Goal: Information Seeking & Learning: Compare options

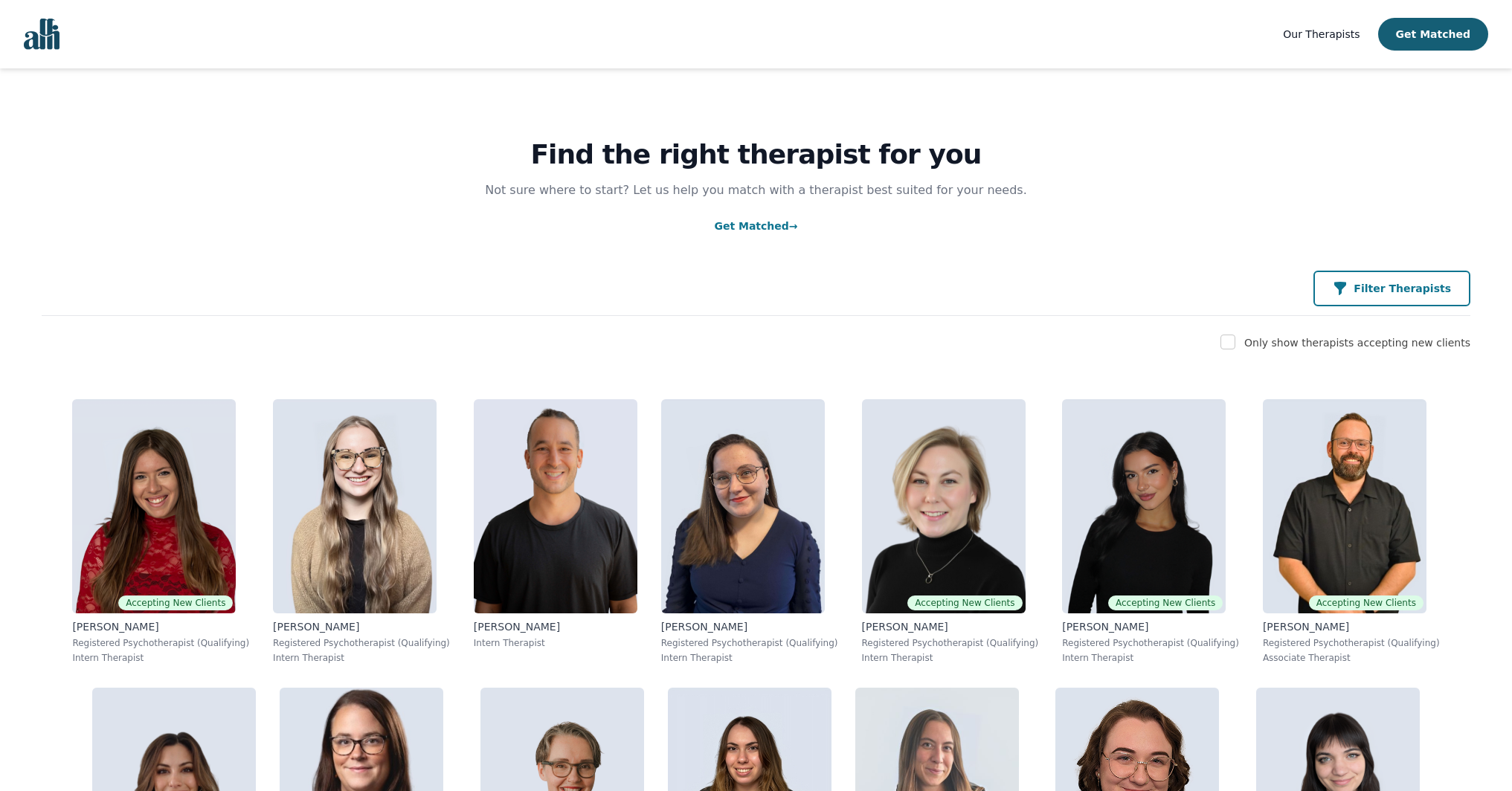
click at [1375, 301] on button "Filter Therapists" at bounding box center [1392, 289] width 157 height 36
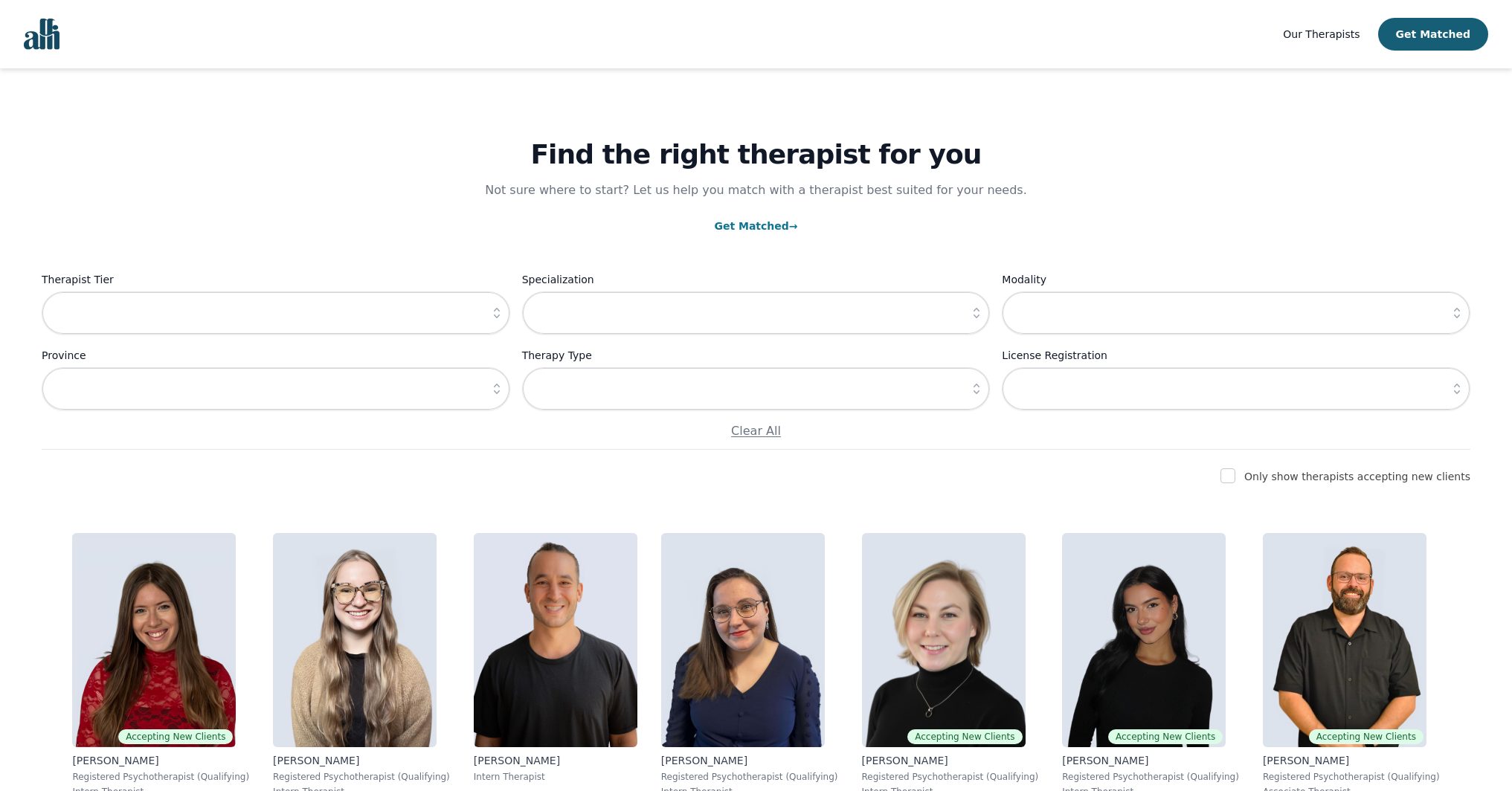
click at [497, 319] on icon "button" at bounding box center [497, 314] width 15 height 15
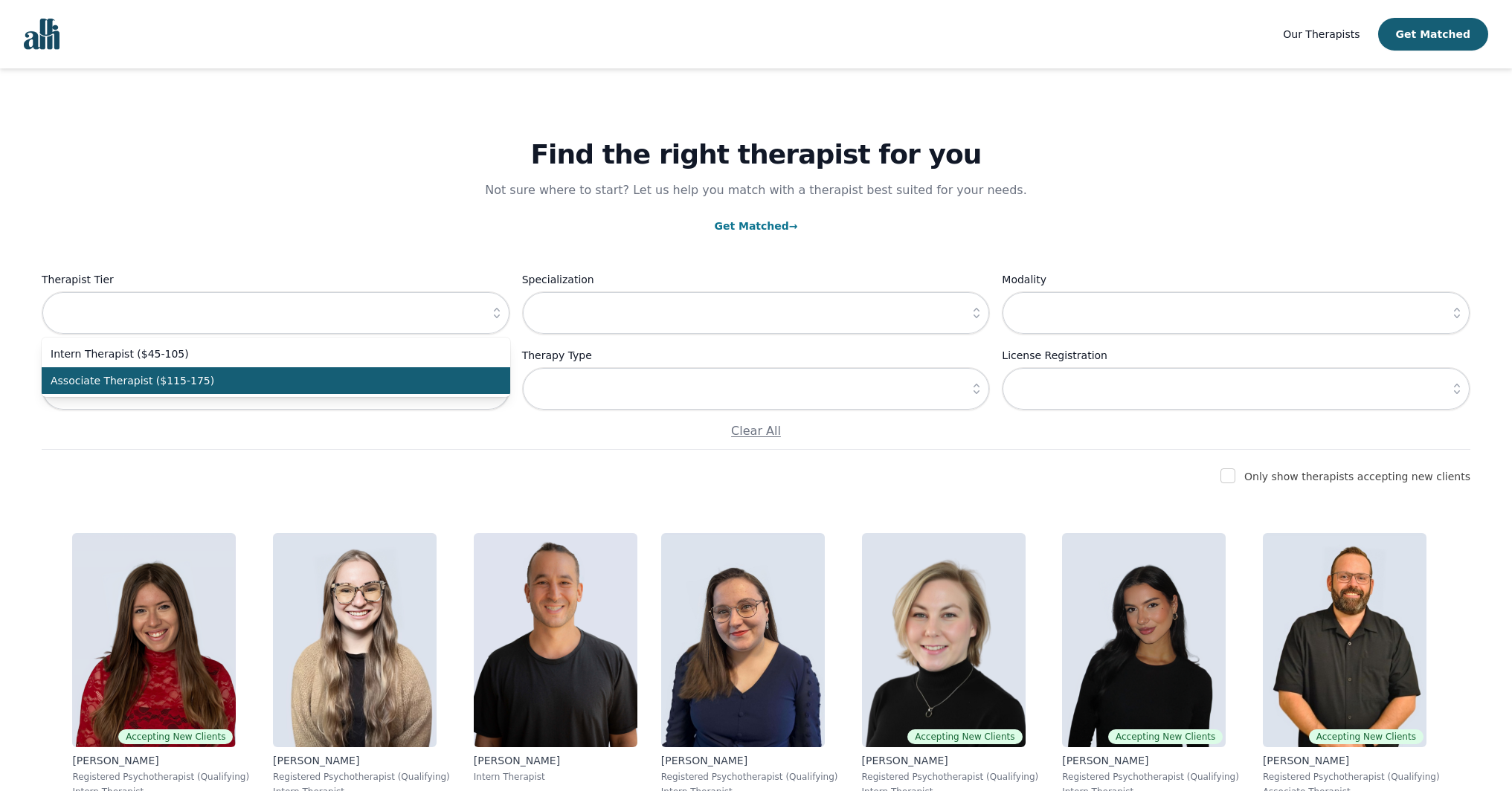
click at [476, 383] on span "Associate Therapist ($115-175)" at bounding box center [266, 381] width 433 height 15
type input "Associate Therapist ($115-175)"
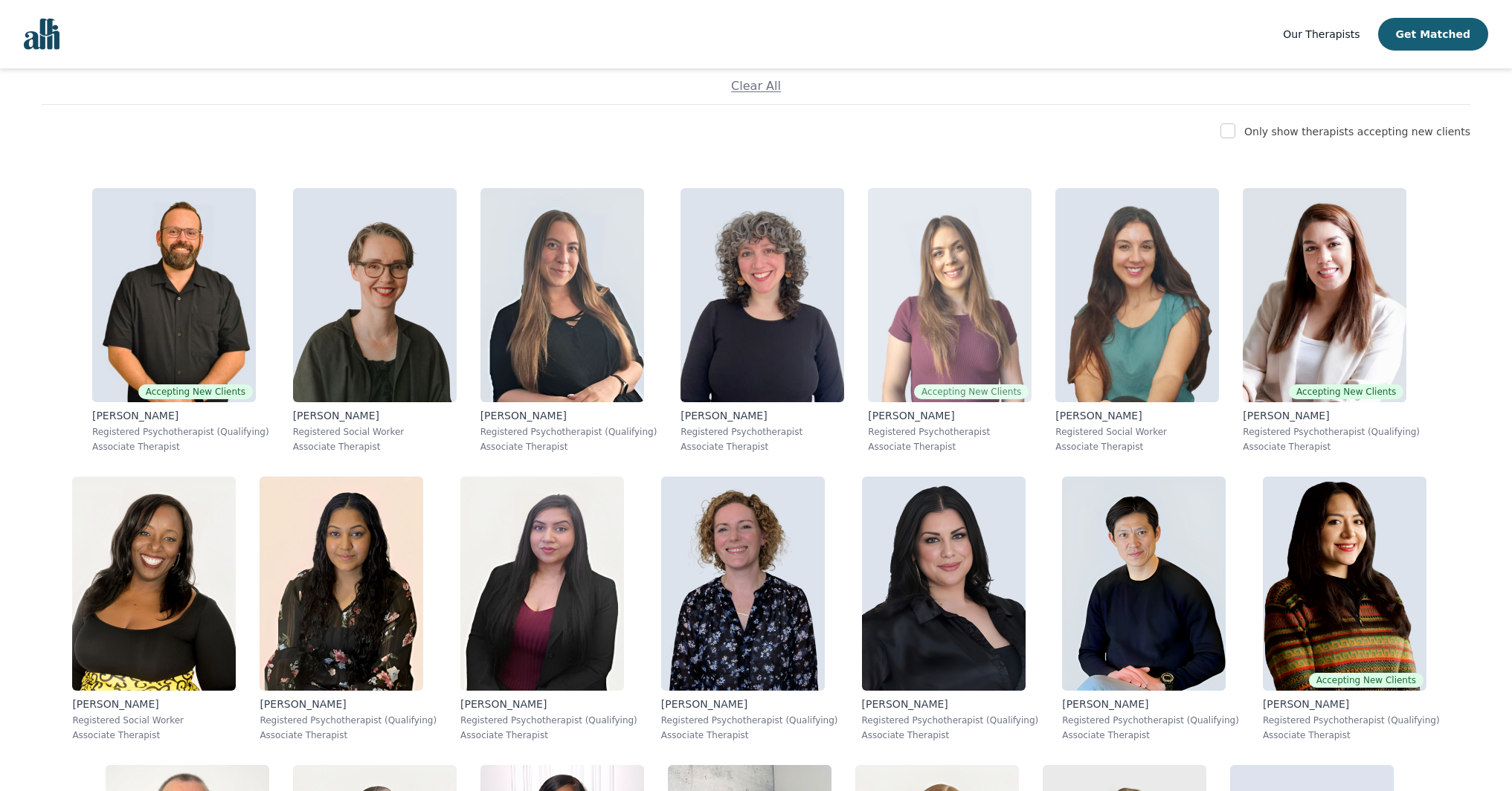
scroll to position [365, 0]
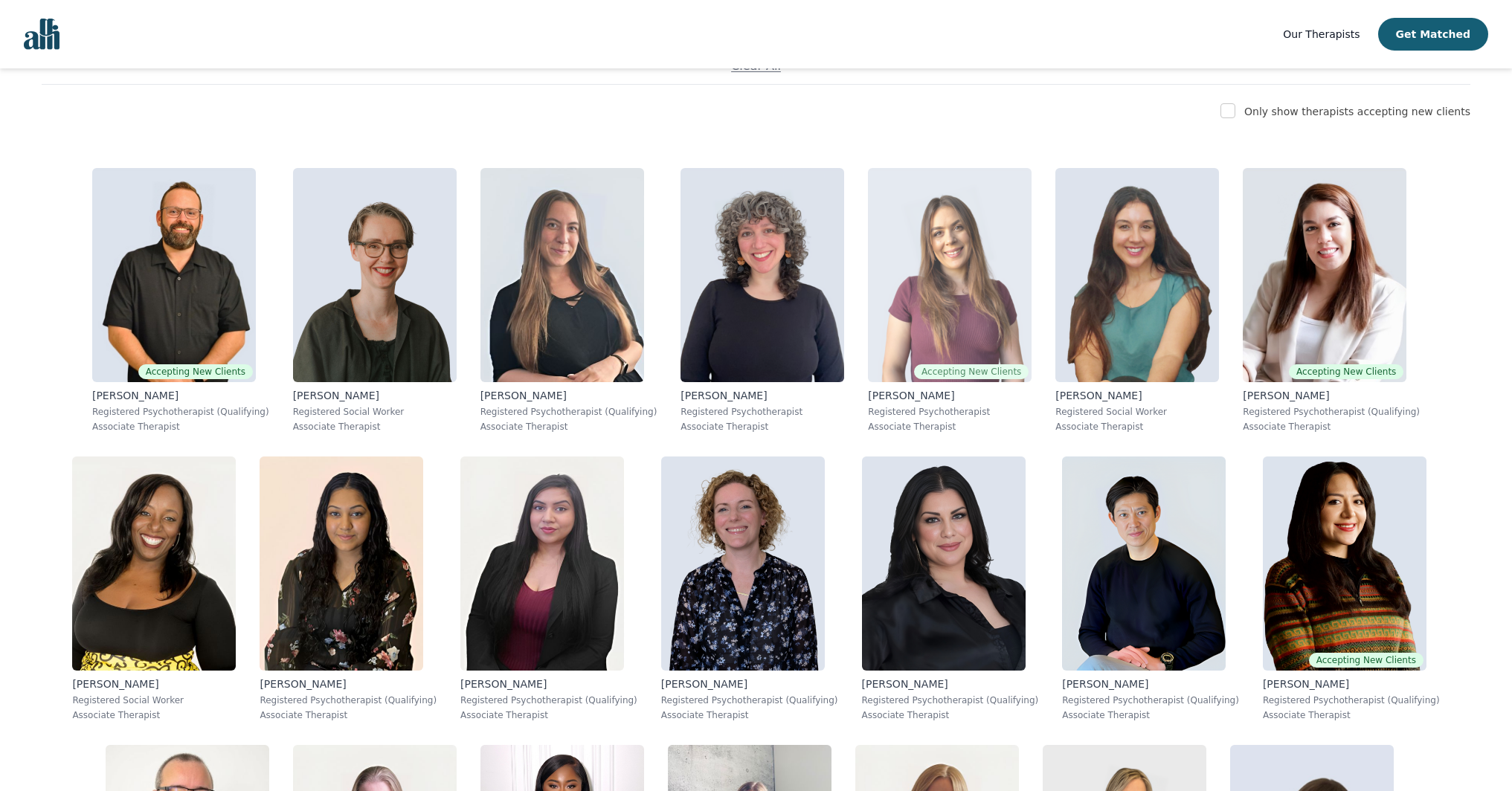
click at [969, 326] on img at bounding box center [950, 275] width 164 height 214
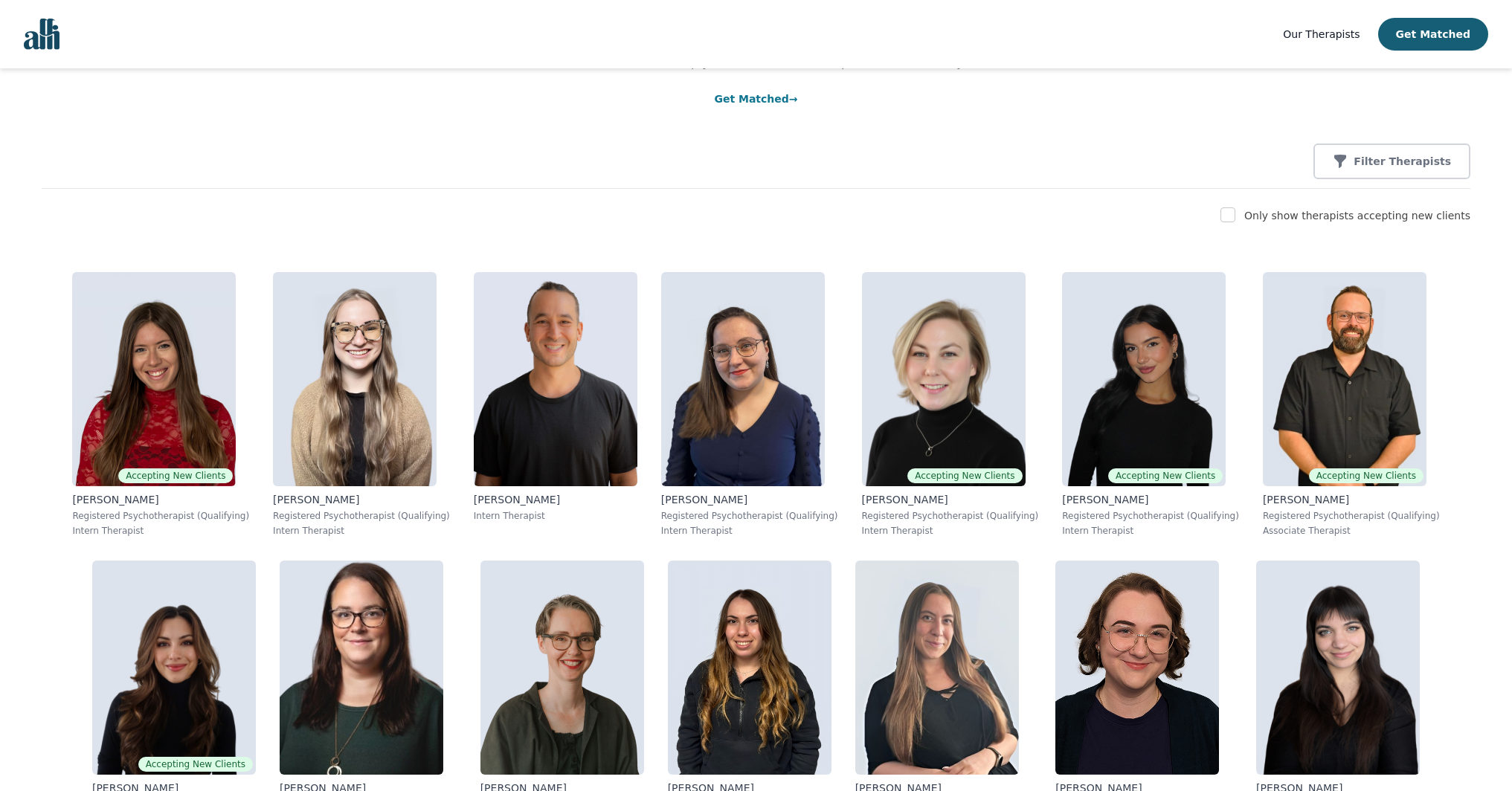
scroll to position [108, 0]
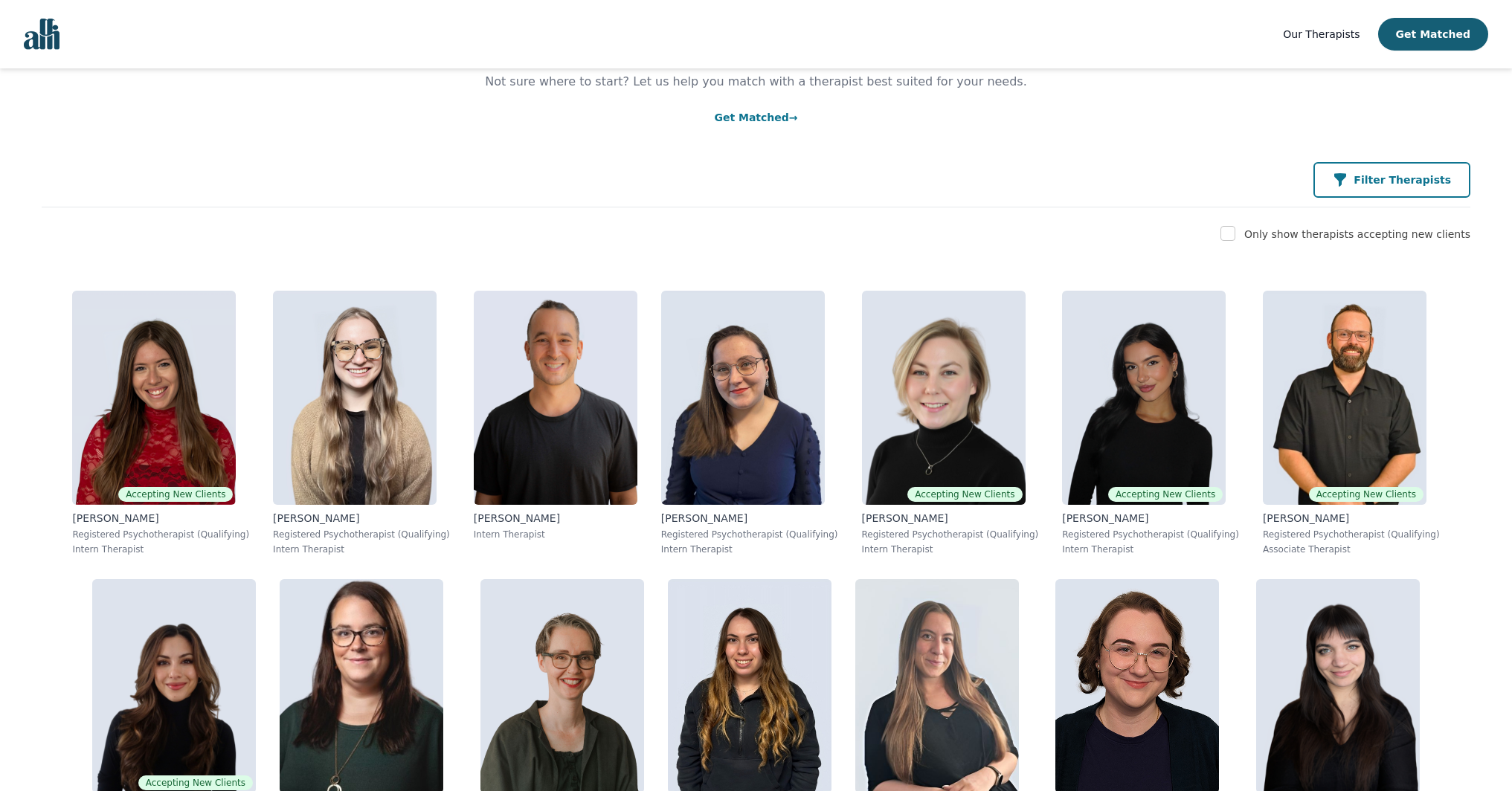
click at [1369, 182] on p "Filter Therapists" at bounding box center [1403, 180] width 97 height 15
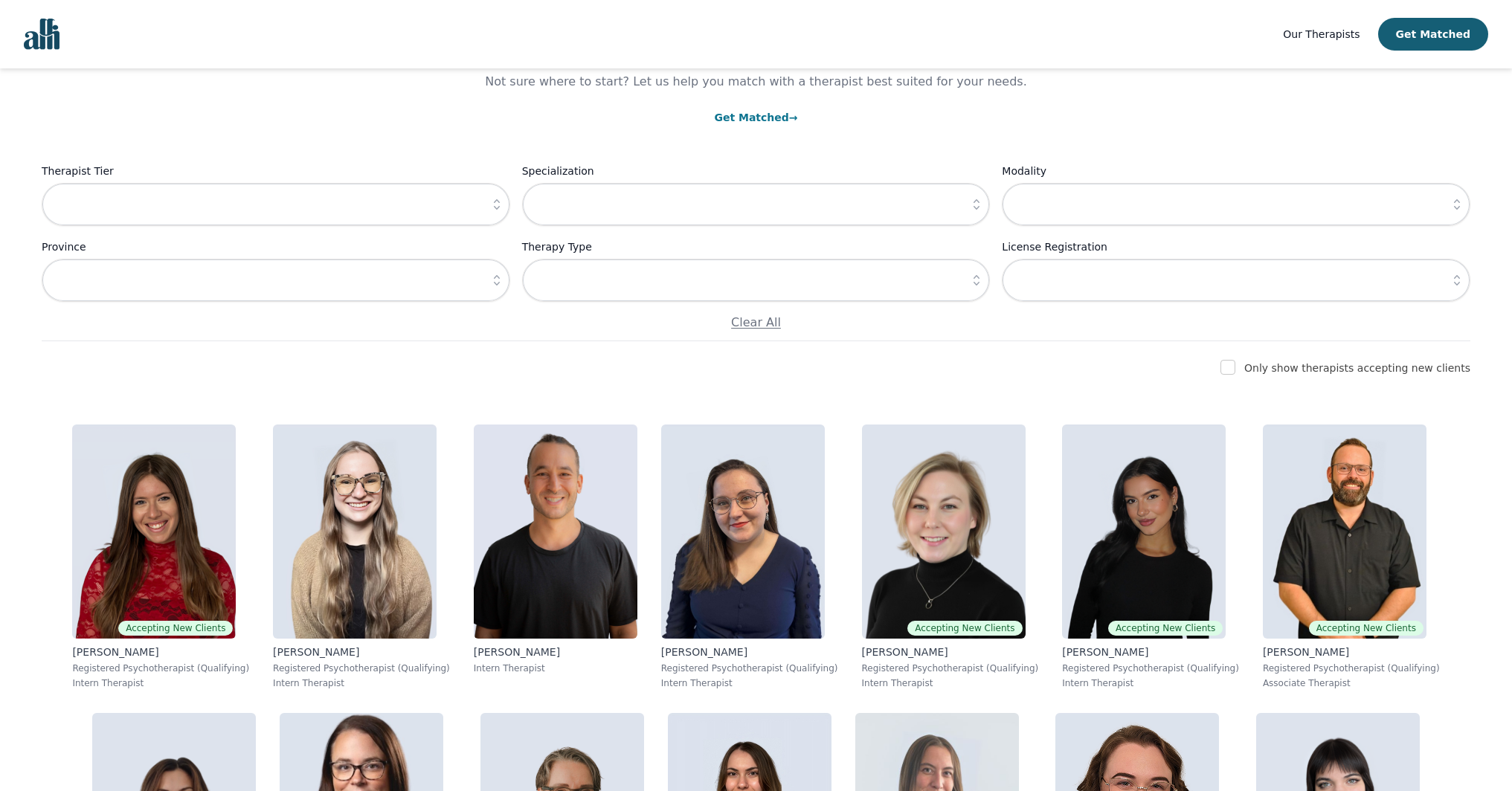
click at [507, 210] on button "button" at bounding box center [496, 203] width 27 height 43
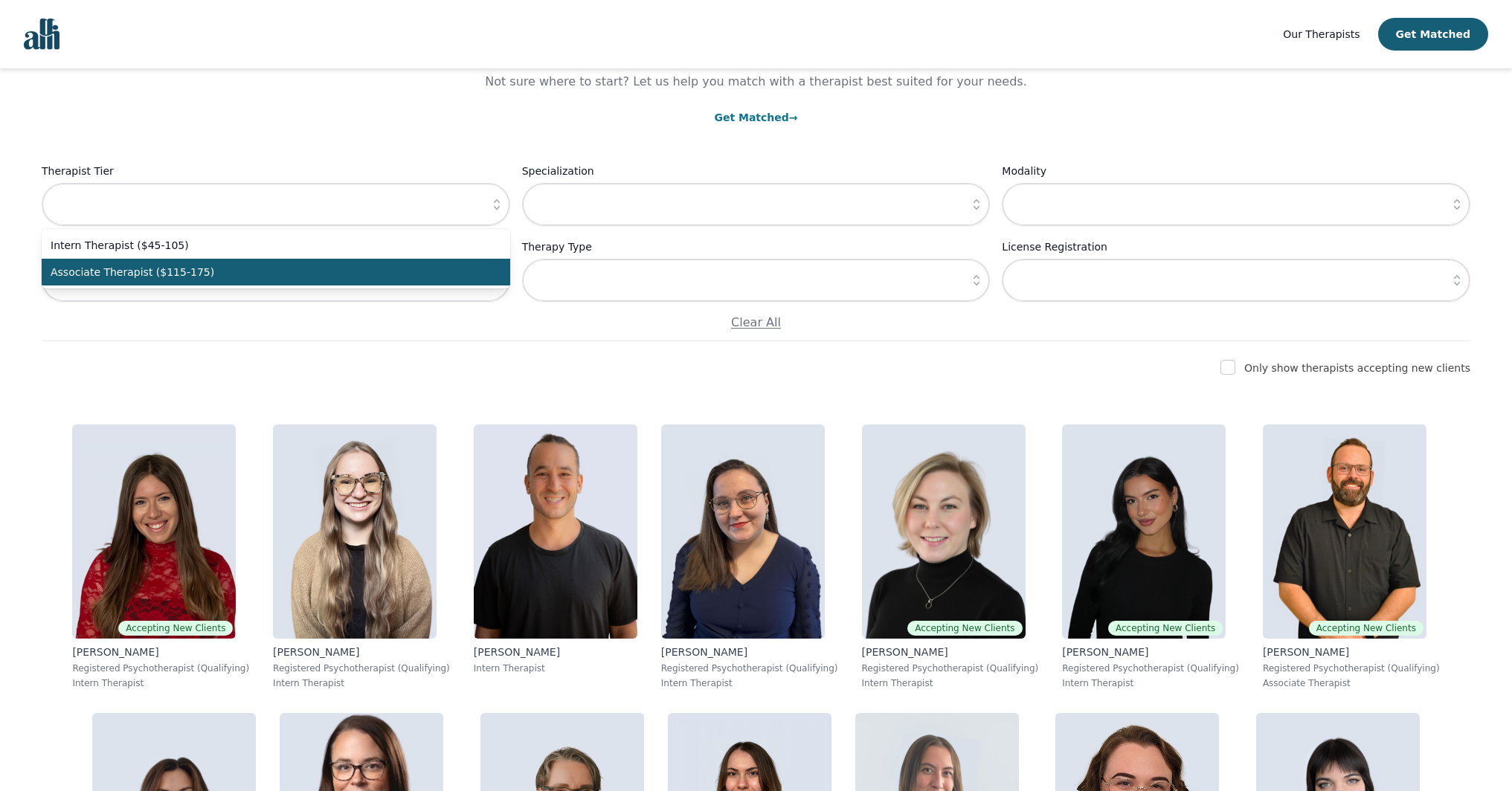
click at [487, 267] on li "Associate Therapist ($115-175)" at bounding box center [276, 272] width 469 height 27
type input "Associate Therapist ($115-175)"
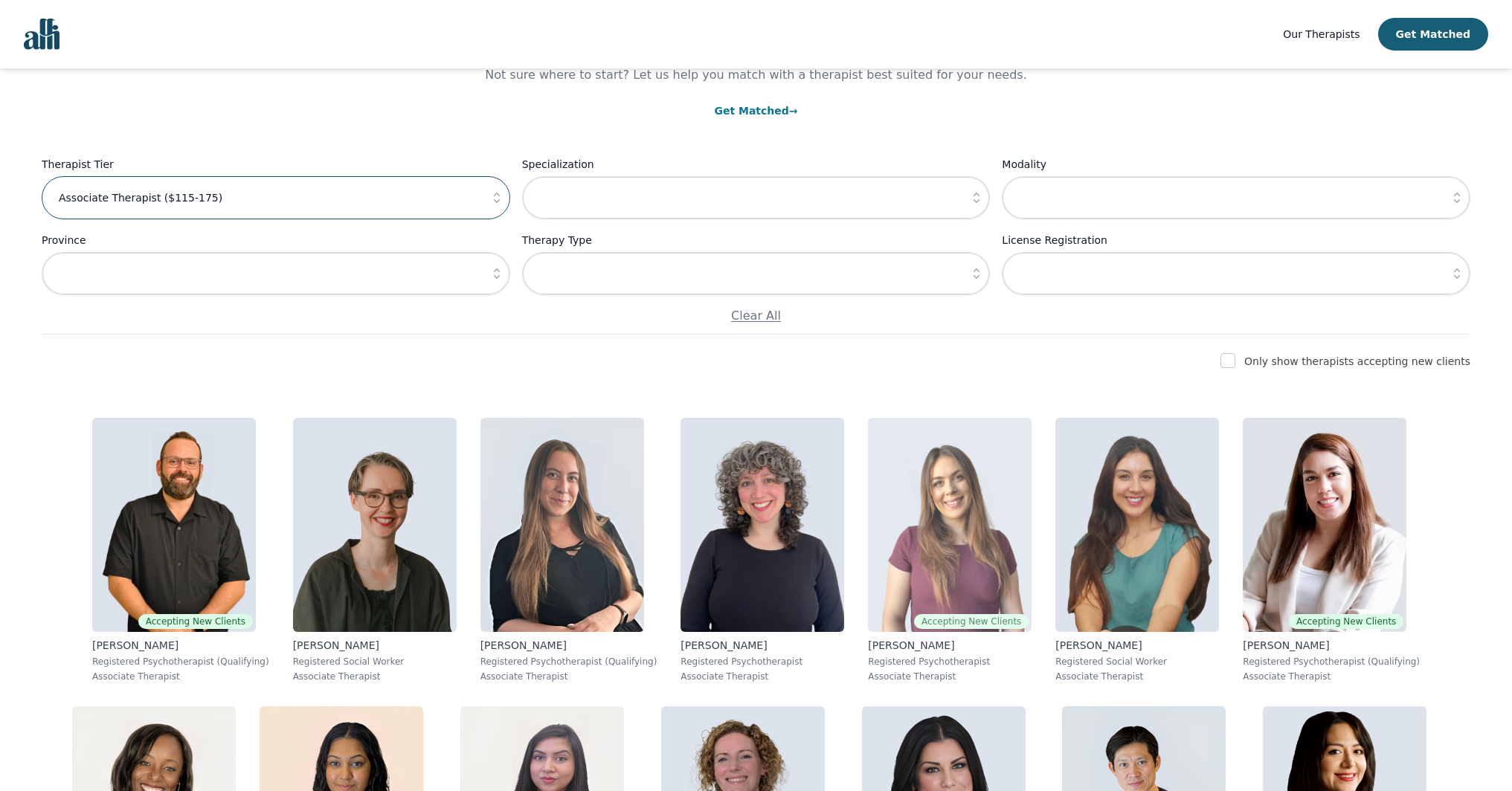
scroll to position [412, 0]
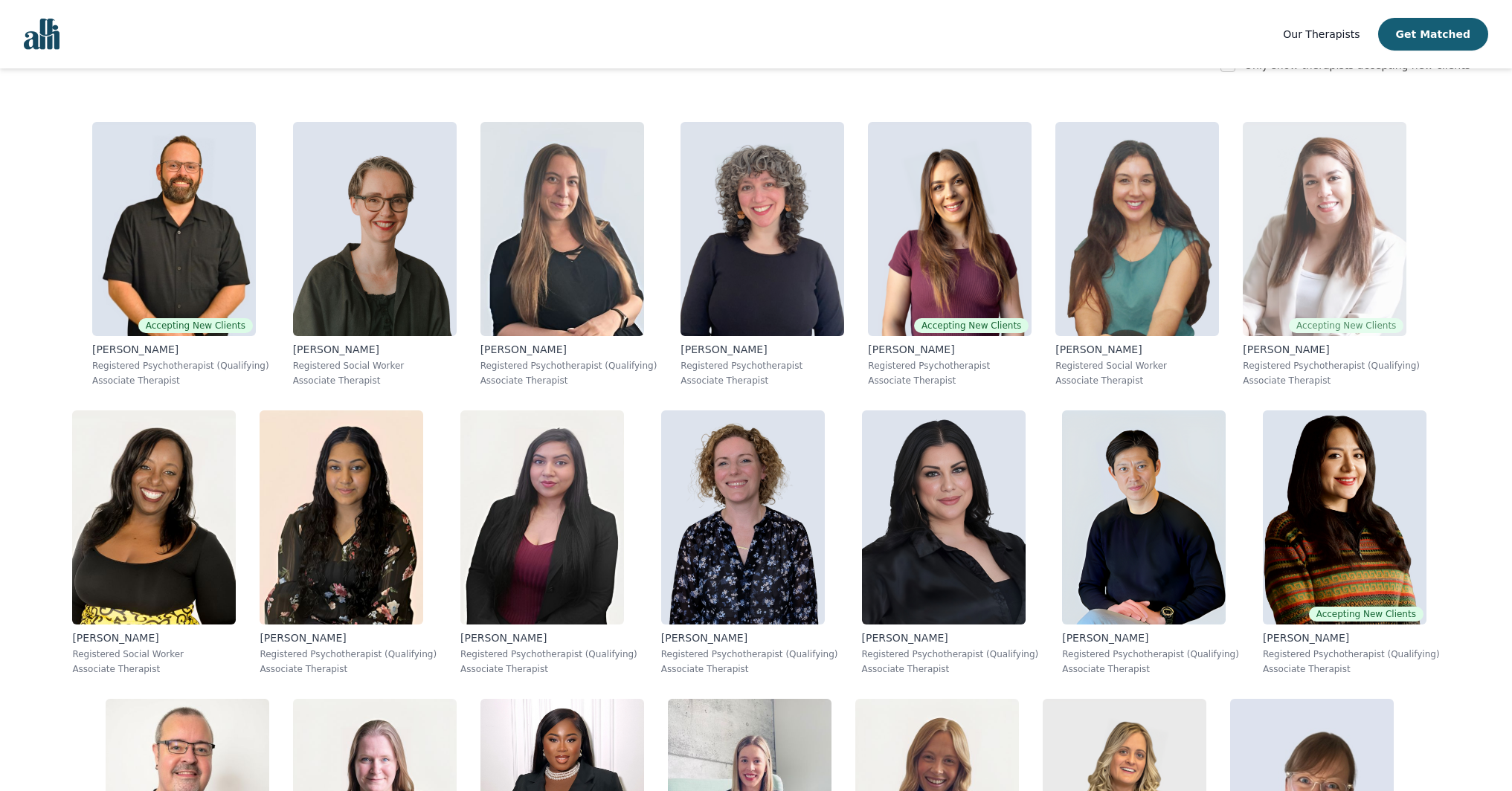
click at [1306, 274] on img at bounding box center [1325, 228] width 164 height 214
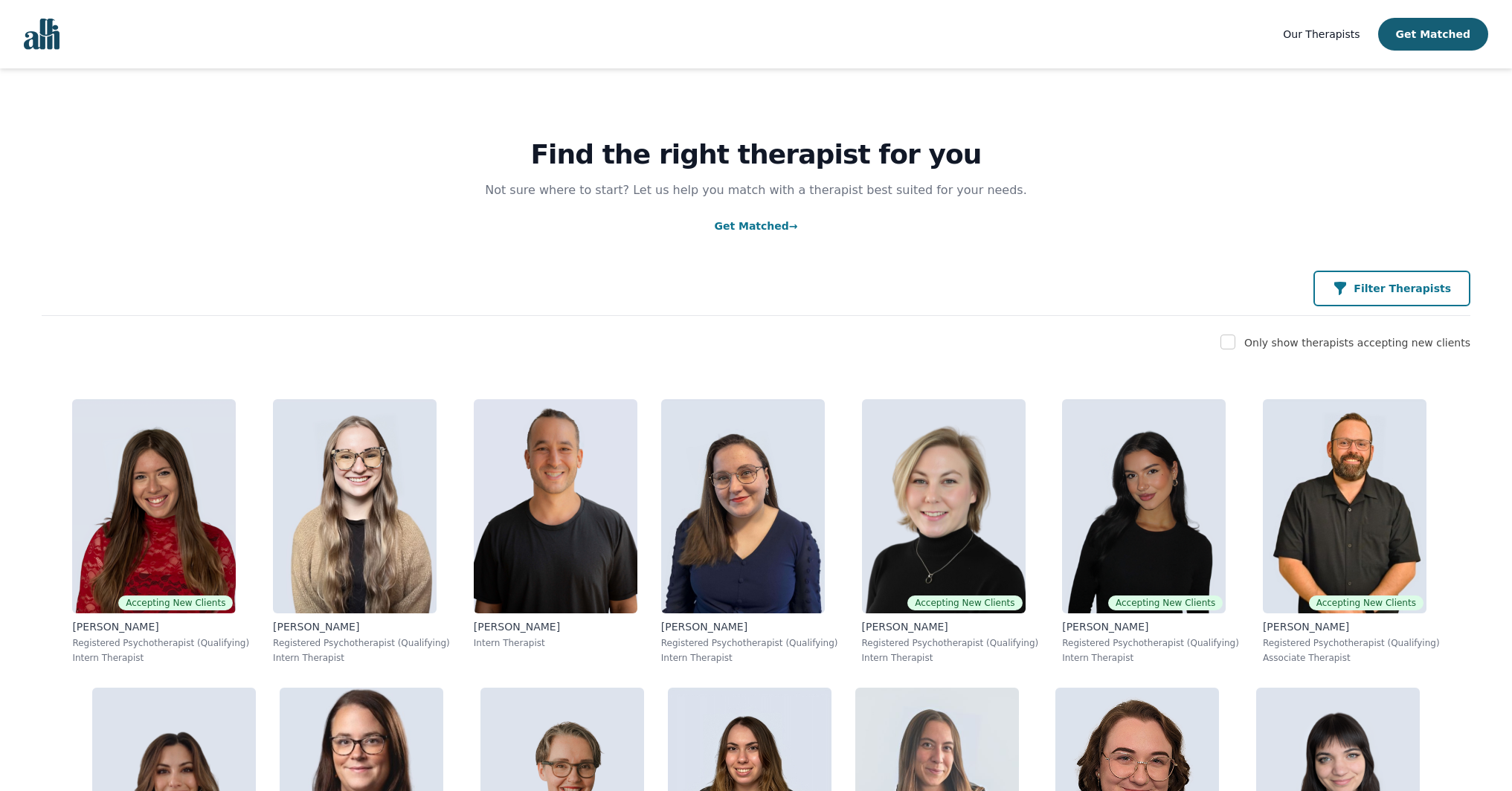
click at [1364, 282] on div "Filter Therapists" at bounding box center [1392, 289] width 118 height 15
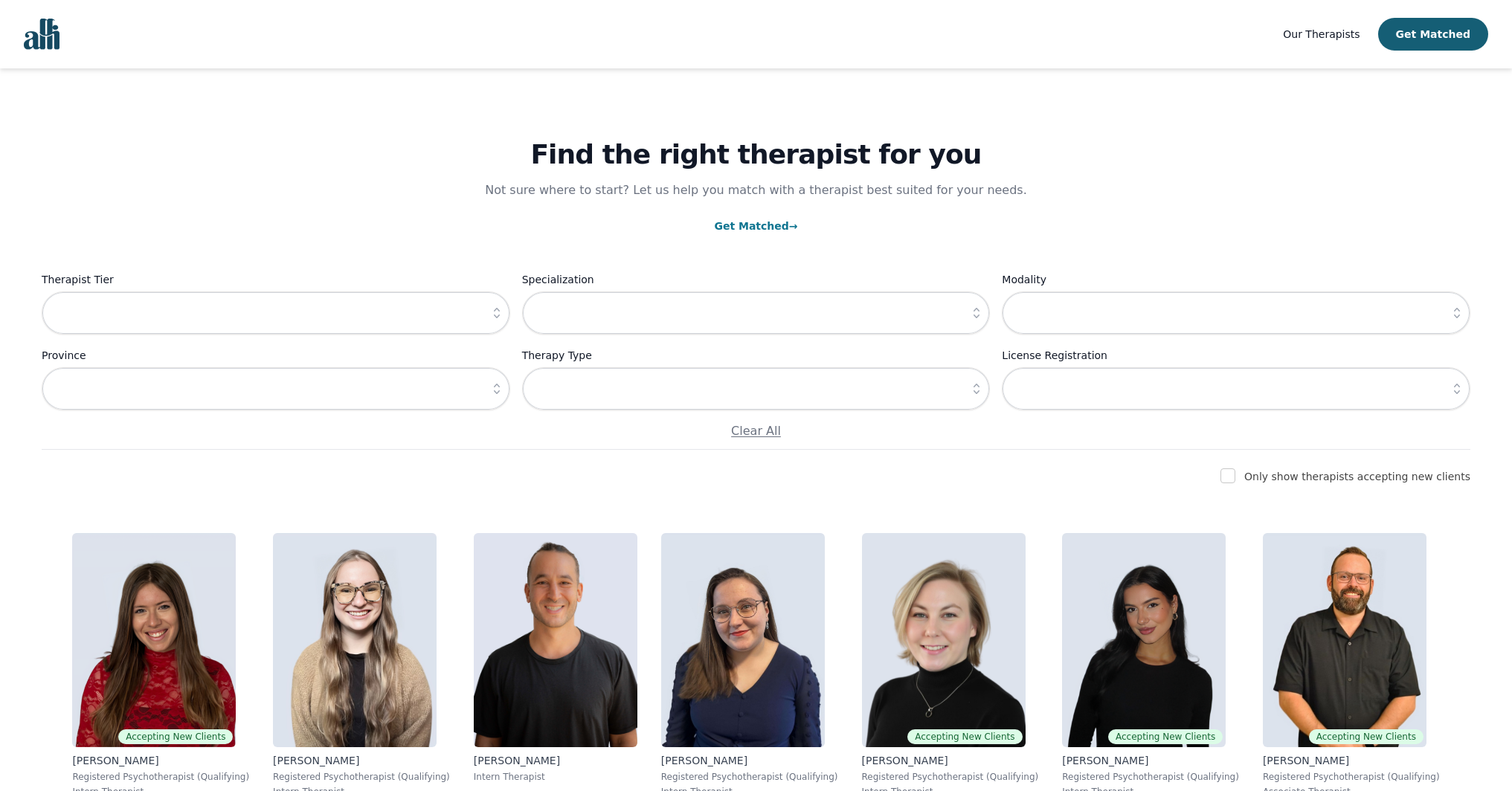
click at [490, 310] on icon "button" at bounding box center [497, 314] width 15 height 15
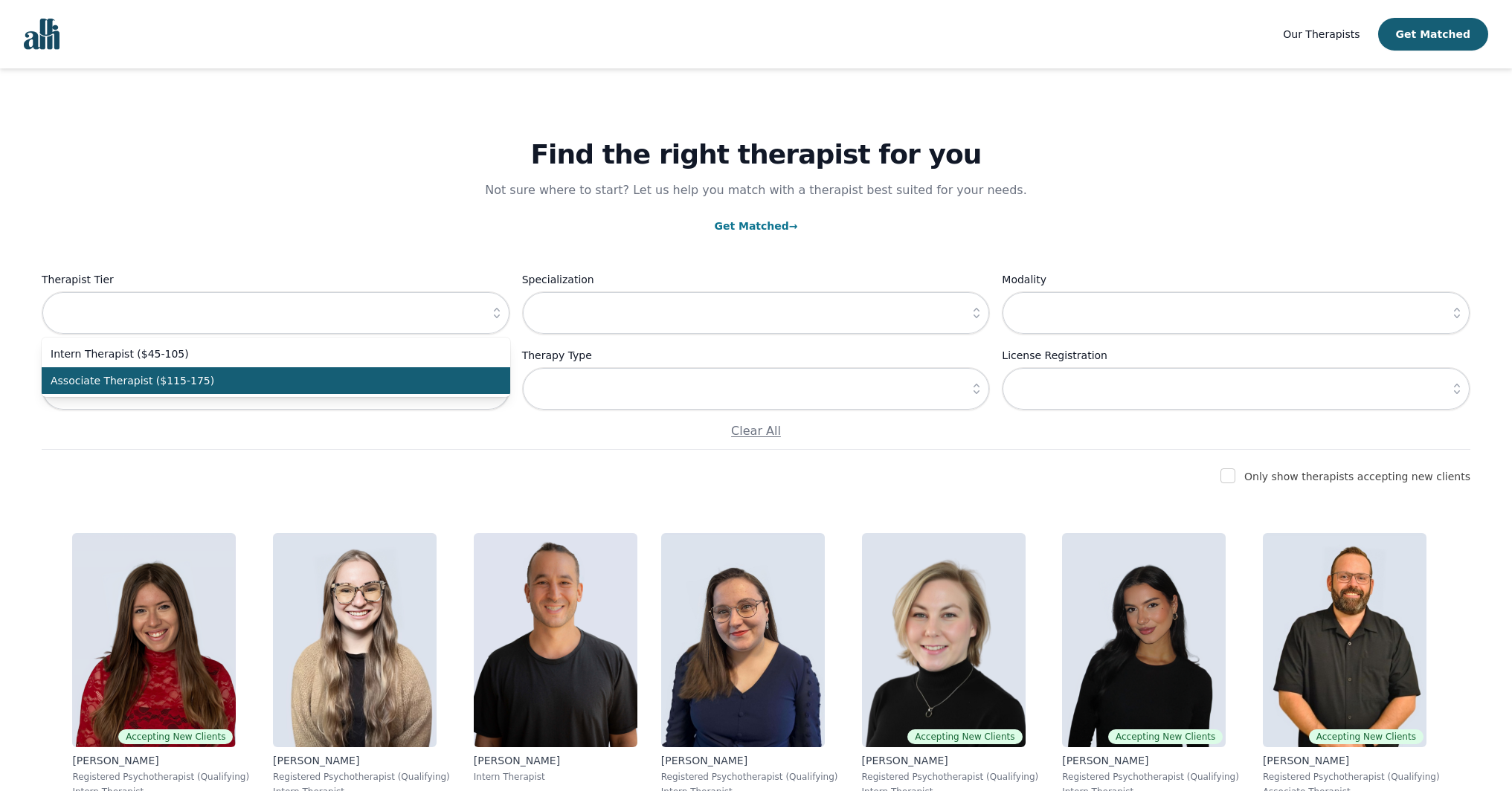
click at [477, 384] on span "Associate Therapist ($115-175)" at bounding box center [266, 381] width 433 height 15
type input "Associate Therapist ($115-175)"
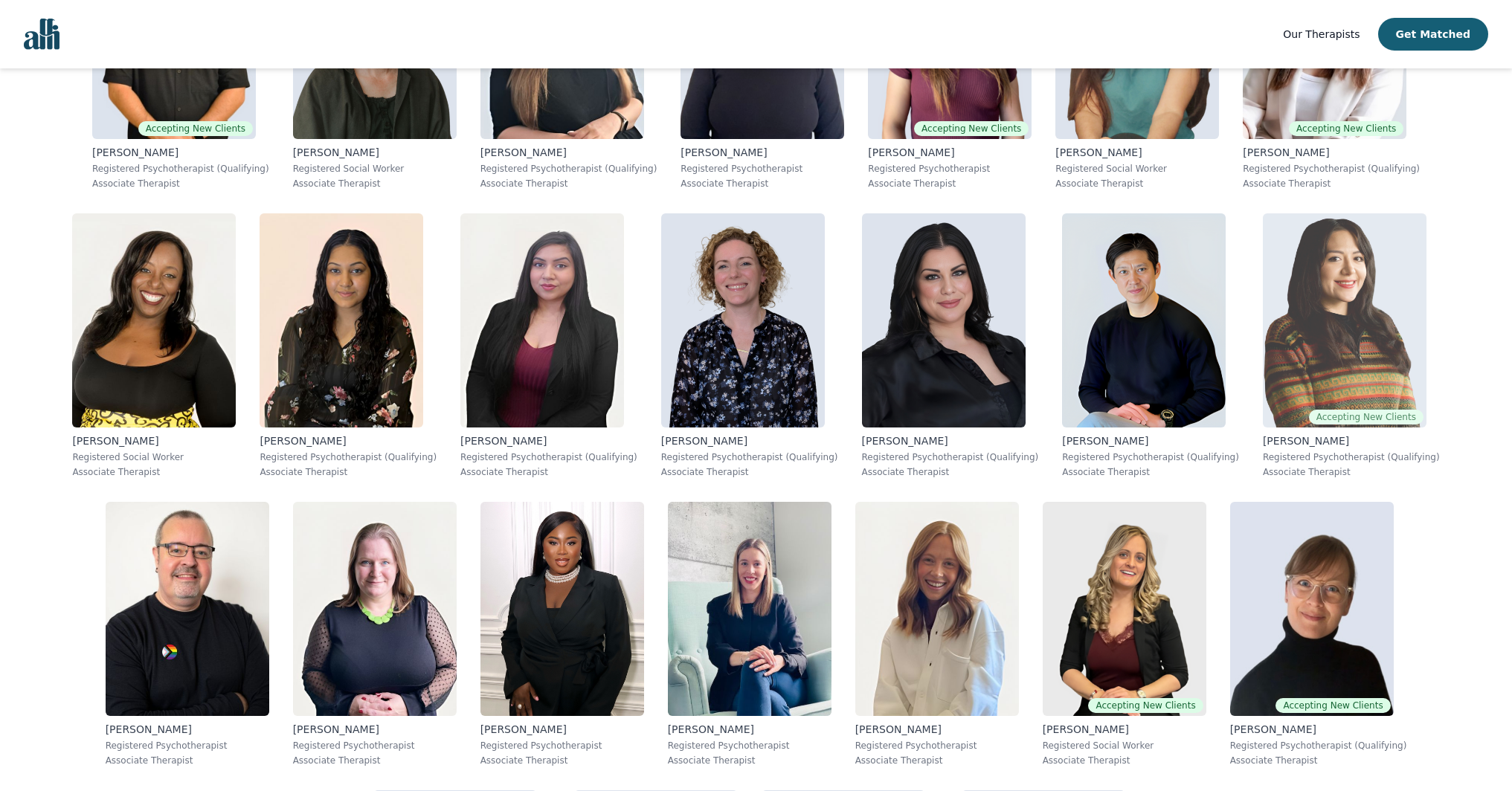
scroll to position [620, 0]
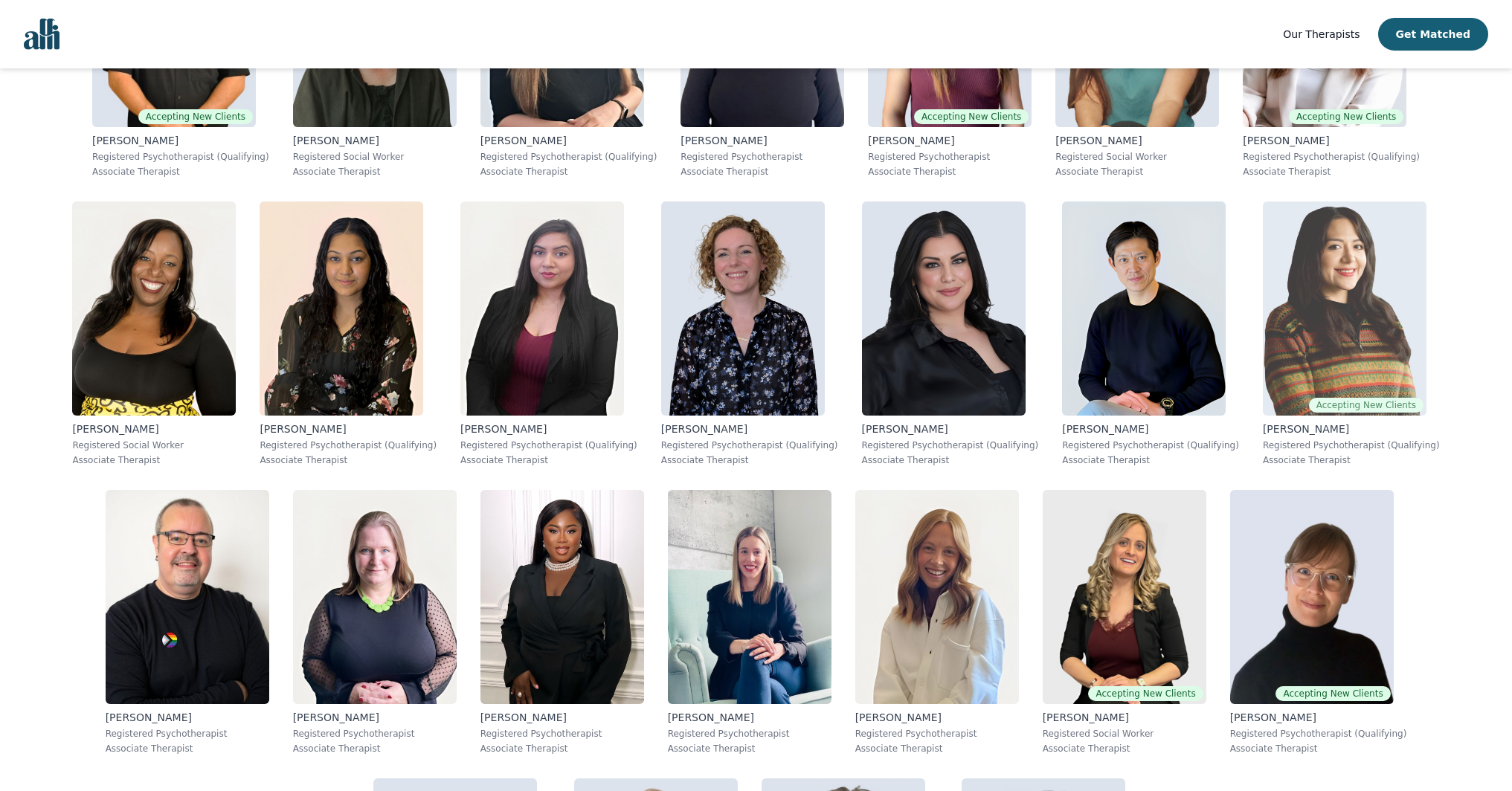
click at [1318, 349] on img at bounding box center [1345, 308] width 164 height 214
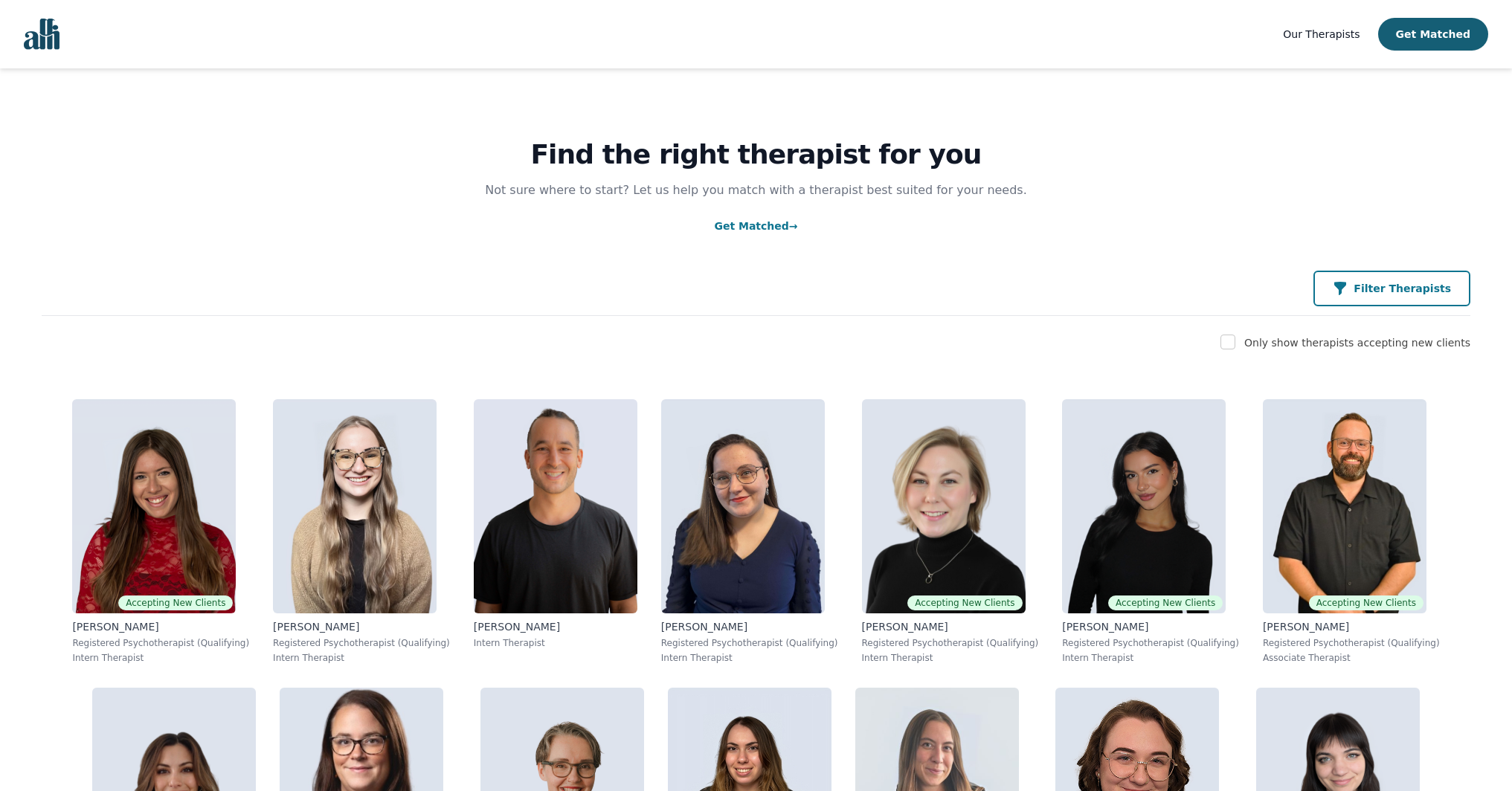
click at [1348, 295] on icon "button" at bounding box center [1341, 289] width 15 height 15
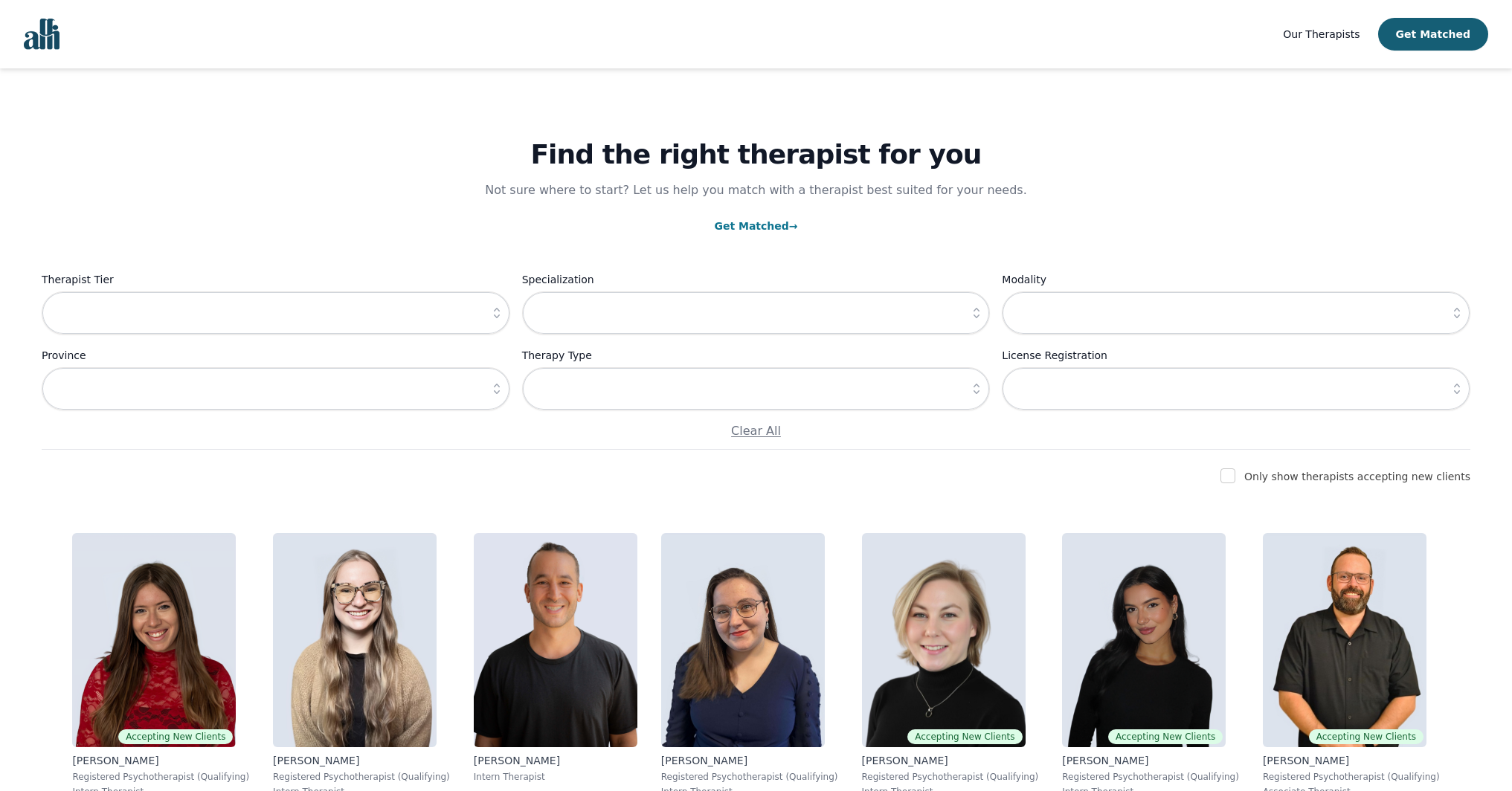
click at [507, 313] on button "button" at bounding box center [496, 313] width 27 height 43
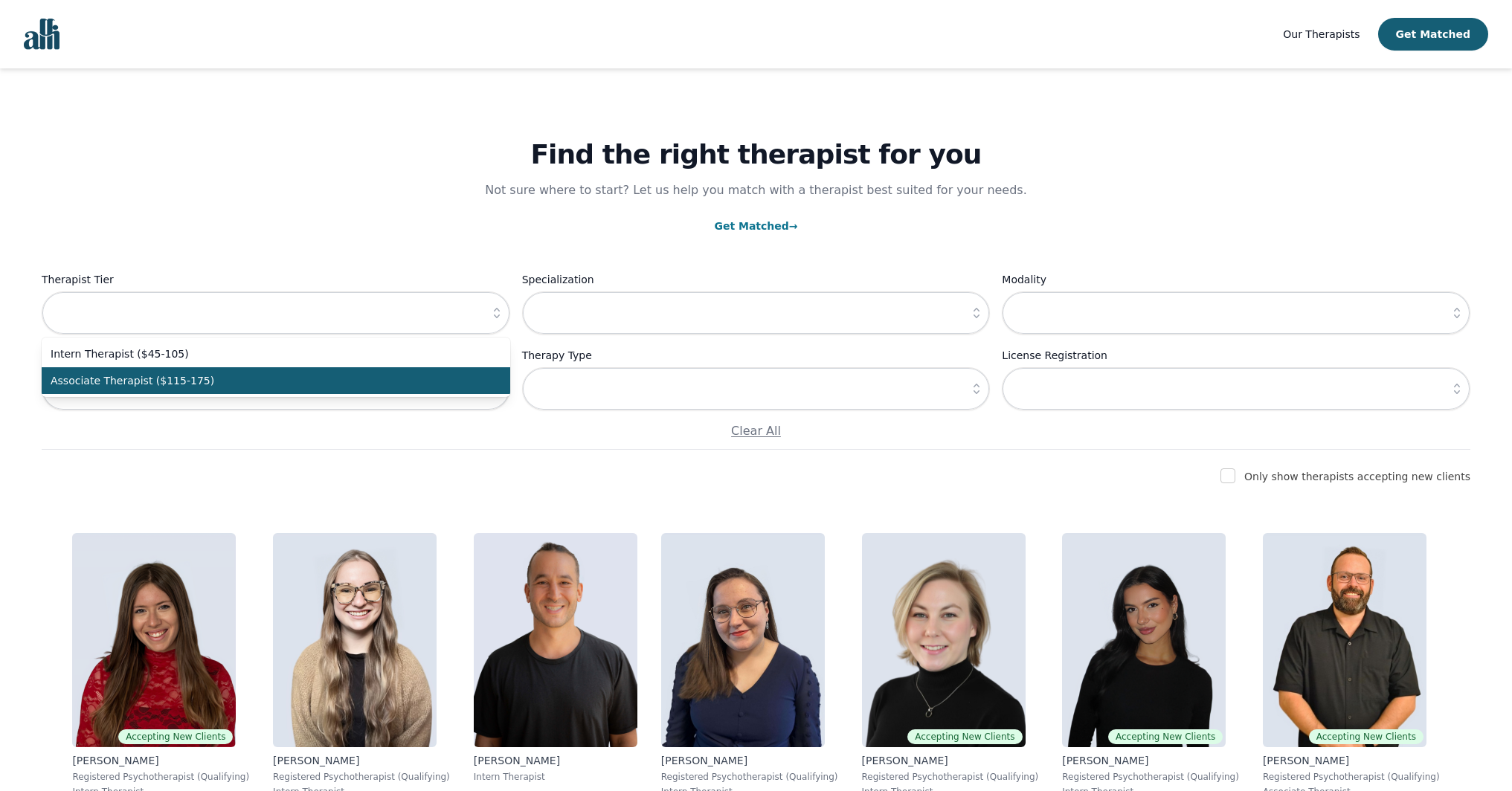
click at [470, 371] on li "Associate Therapist ($115-175)" at bounding box center [276, 380] width 469 height 27
type input "Associate Therapist ($115-175)"
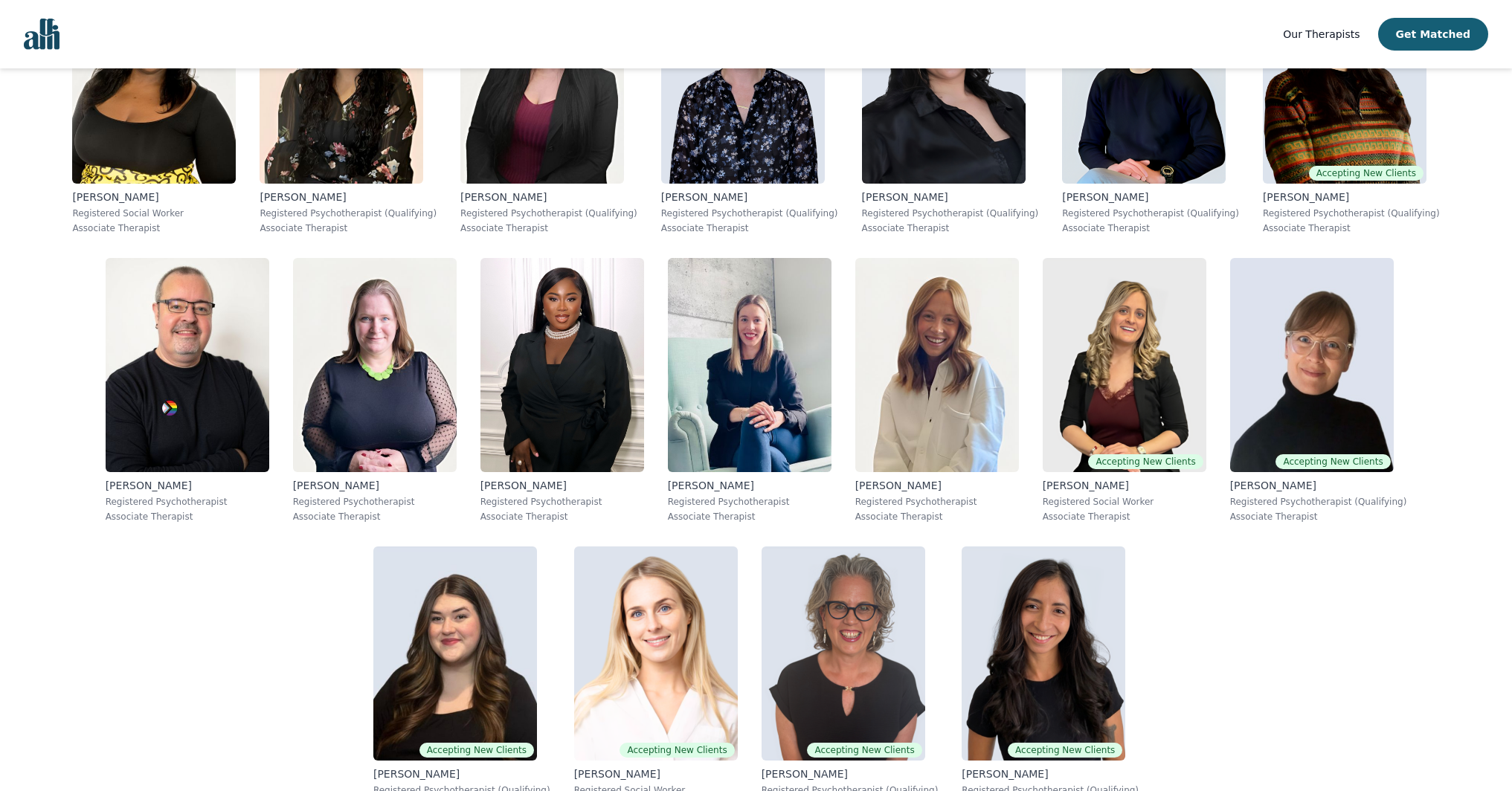
scroll to position [918, 0]
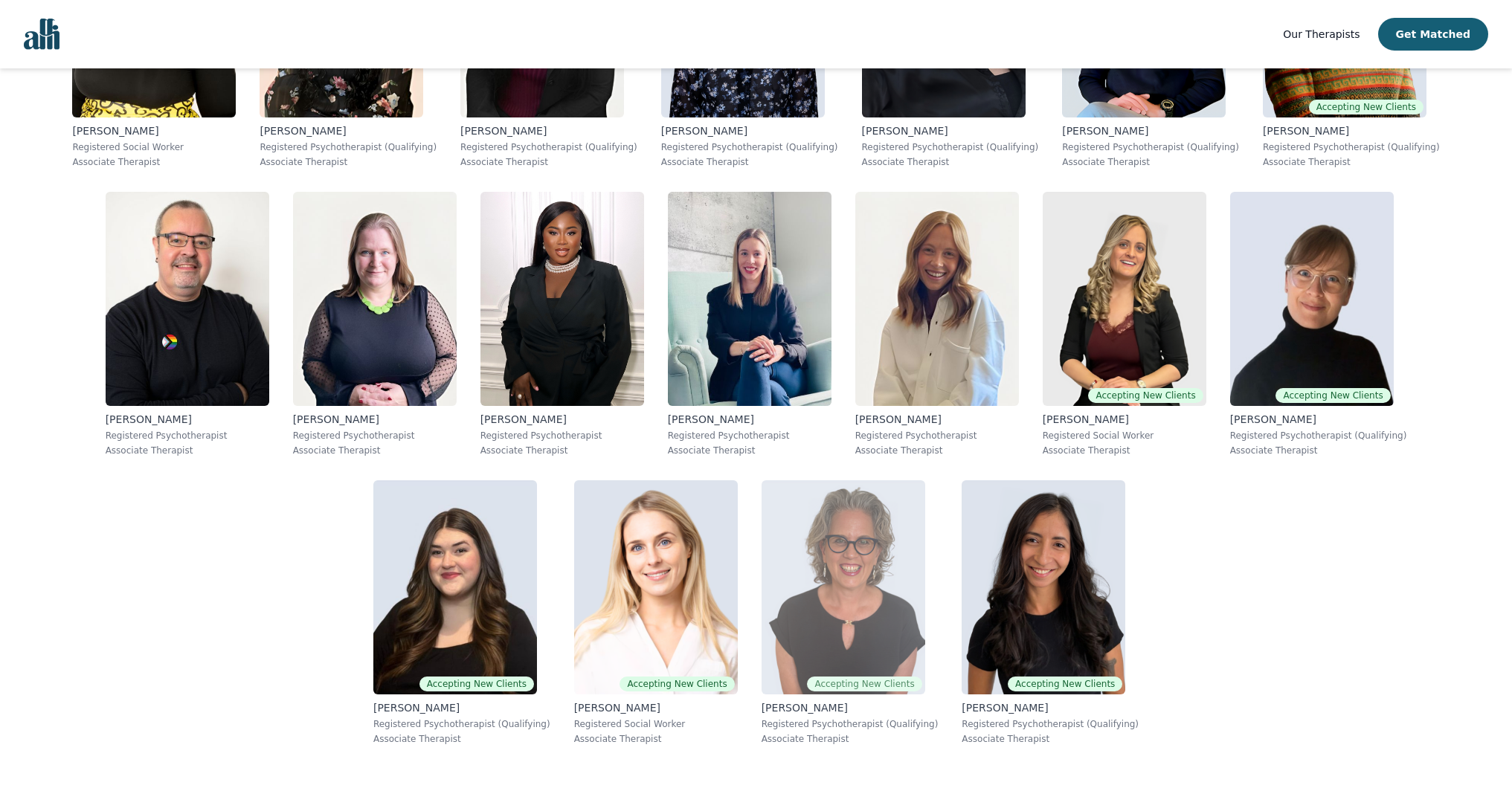
click at [873, 626] on img at bounding box center [843, 587] width 164 height 214
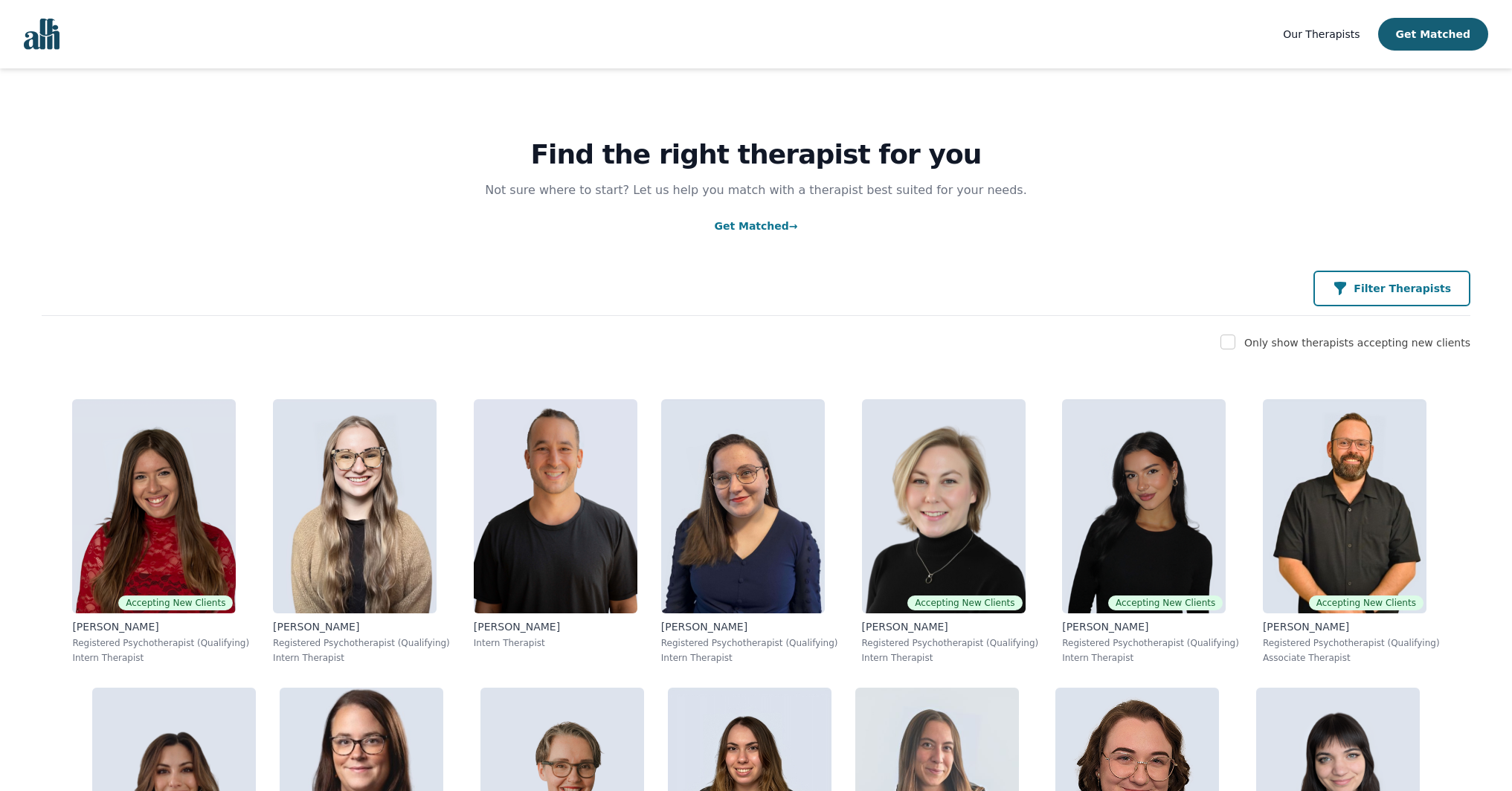
click at [1377, 290] on p "Filter Therapists" at bounding box center [1403, 289] width 97 height 15
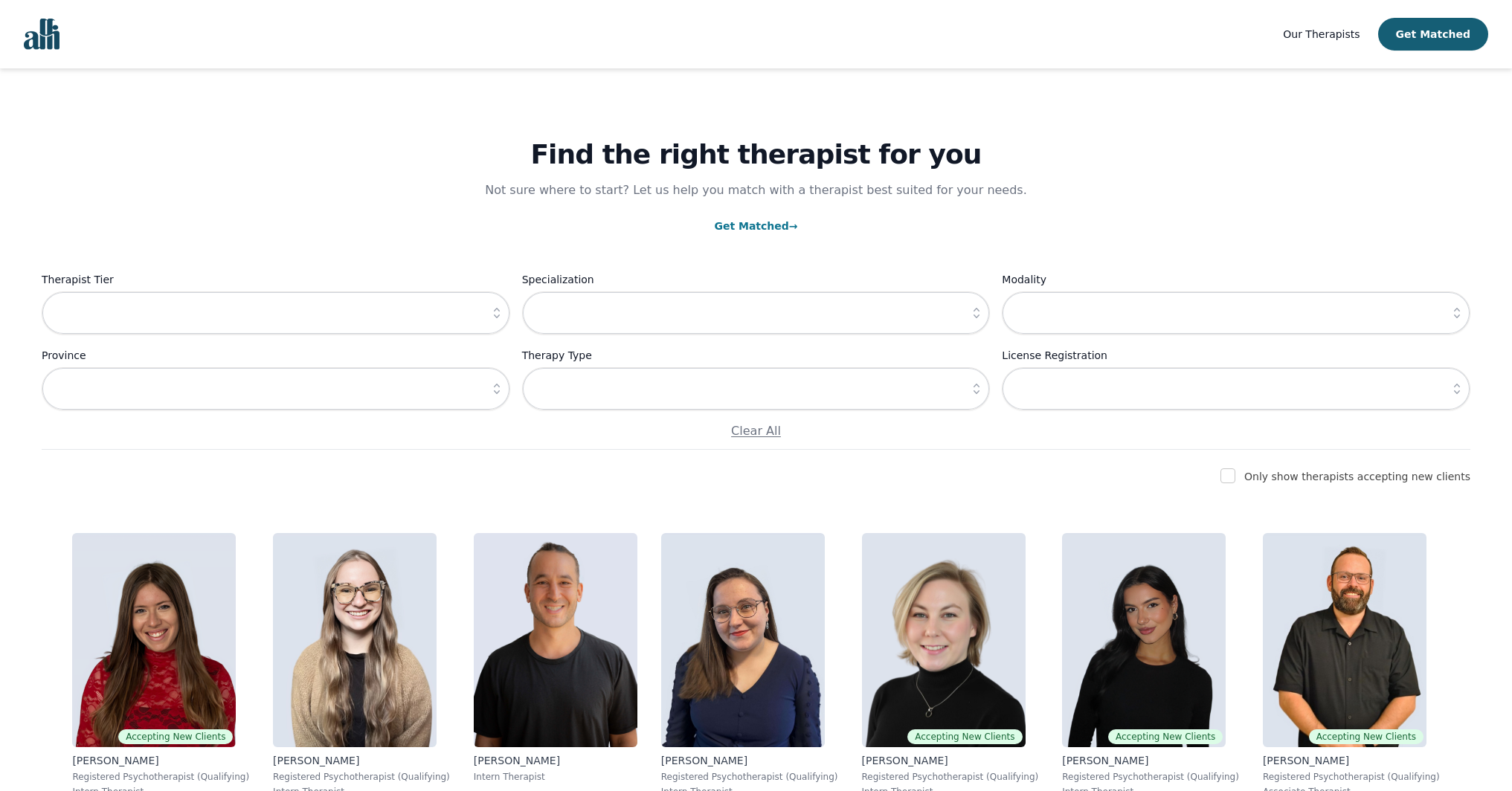
click at [486, 313] on button "button" at bounding box center [496, 313] width 27 height 43
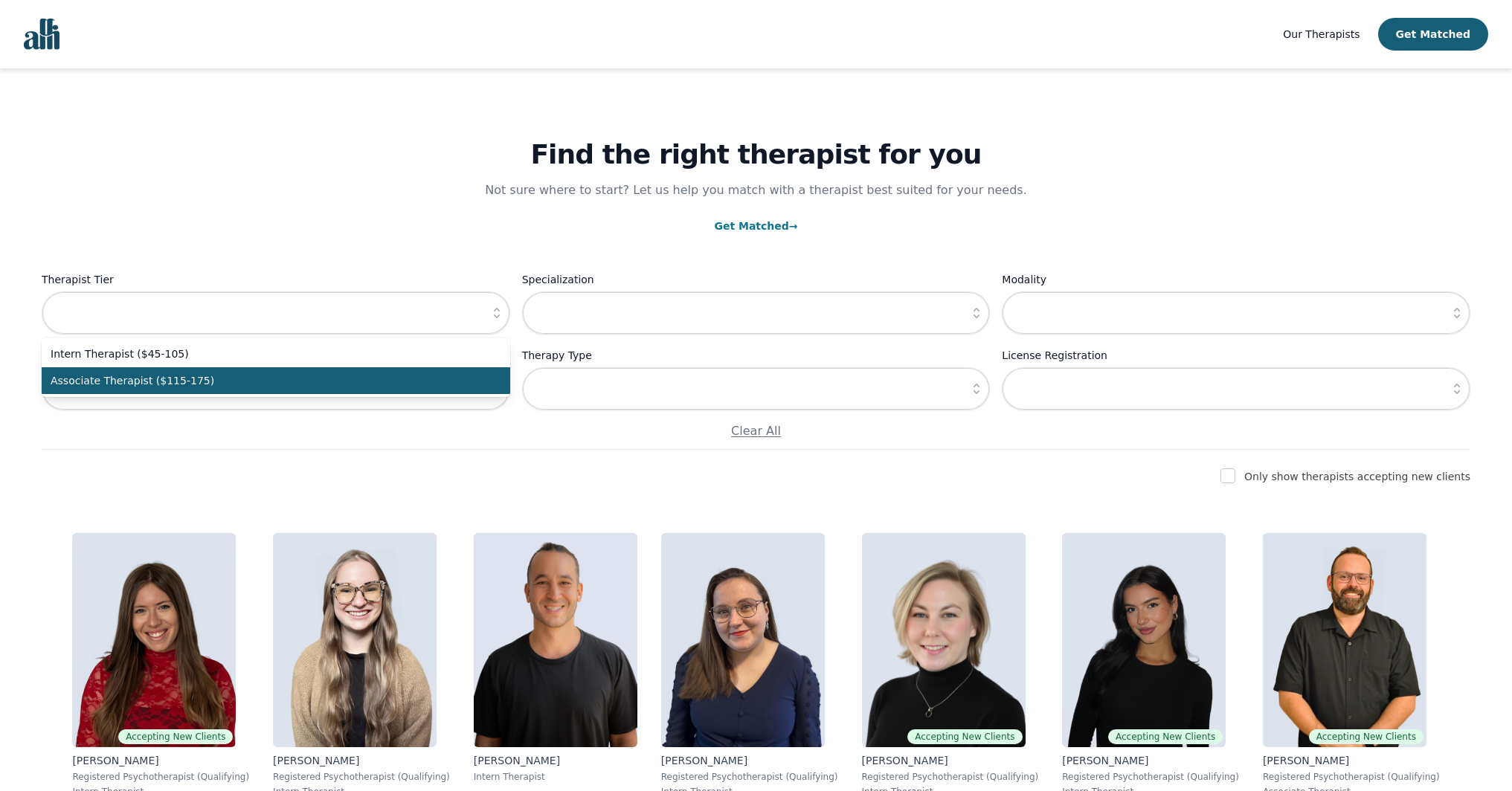
click at [492, 385] on li "Associate Therapist ($115-175)" at bounding box center [276, 380] width 469 height 27
type input "Associate Therapist ($115-175)"
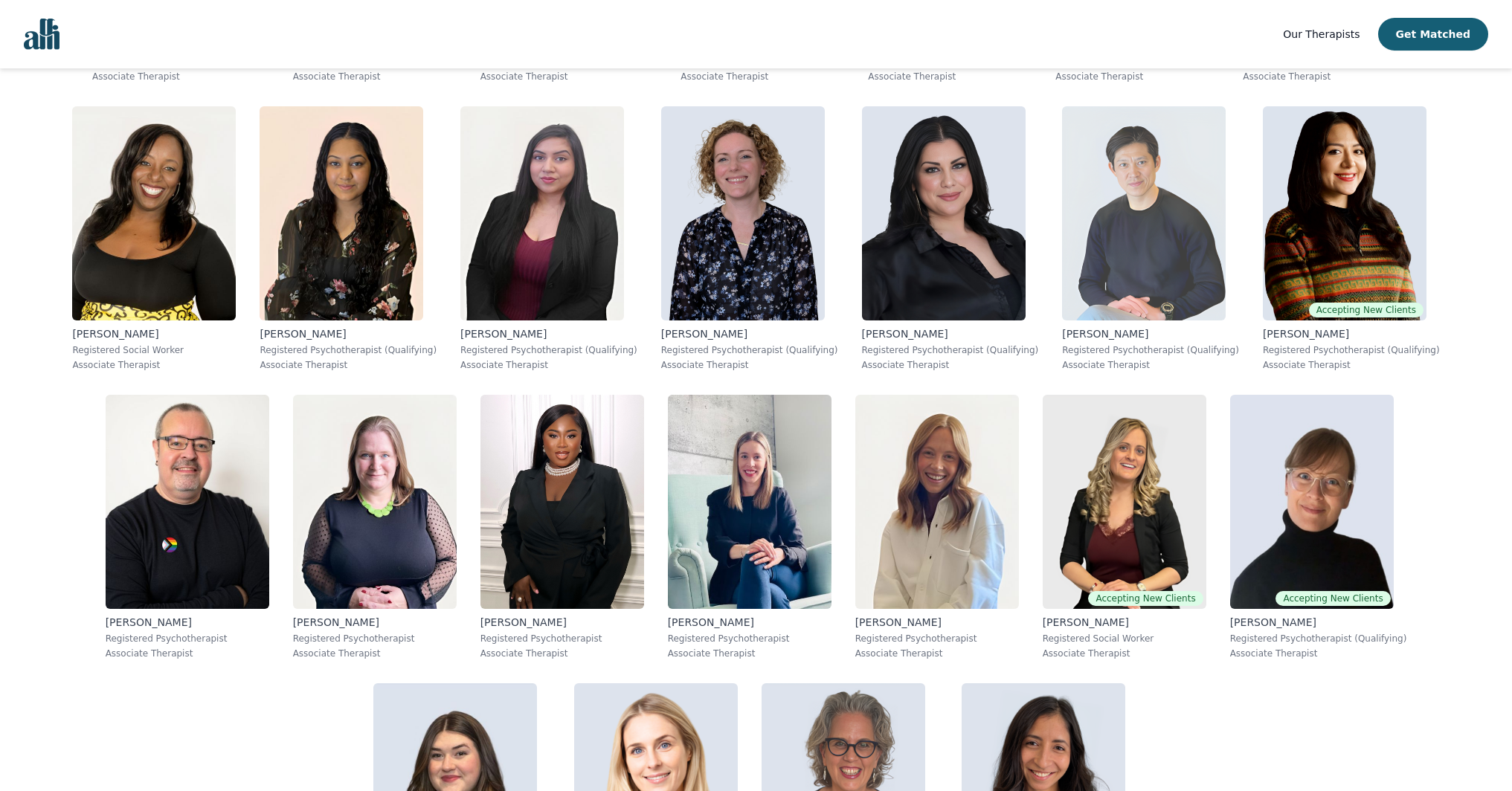
scroll to position [956, 0]
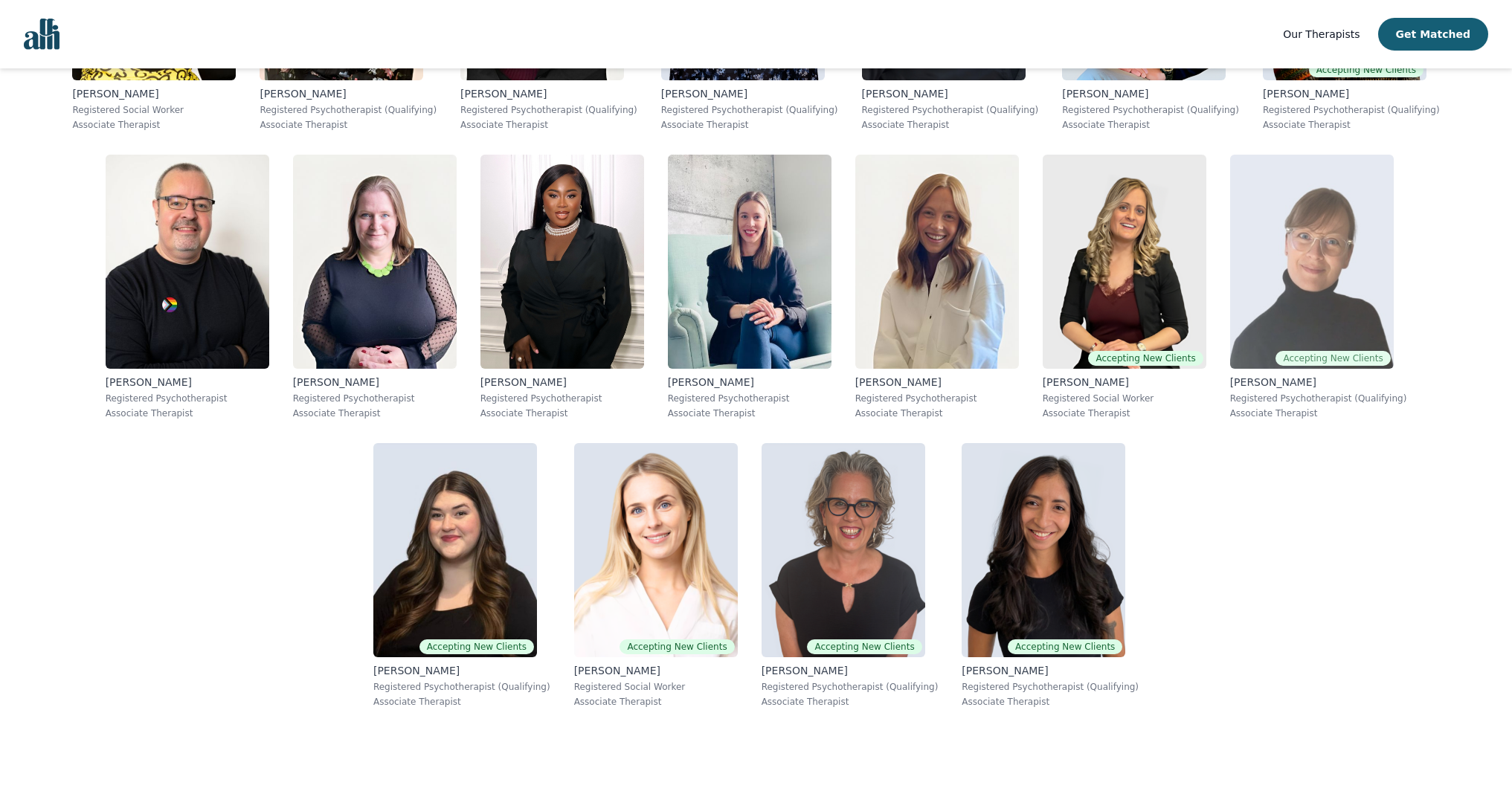
click at [1317, 272] on img at bounding box center [1312, 261] width 164 height 214
